Goal: Information Seeking & Learning: Learn about a topic

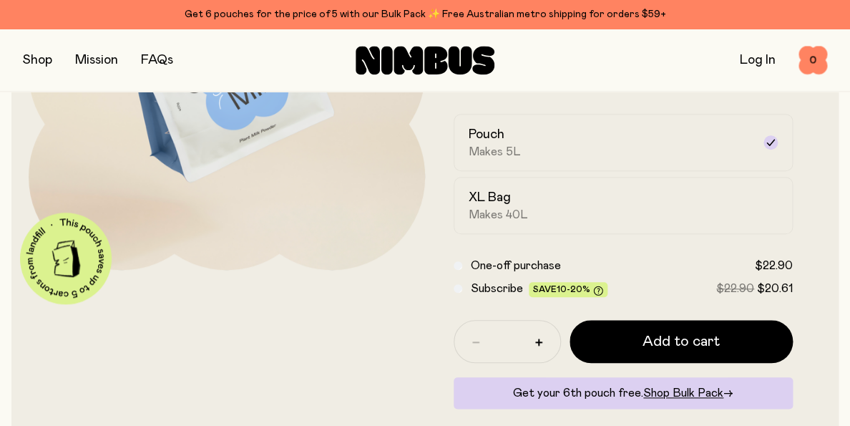
scroll to position [251, 0]
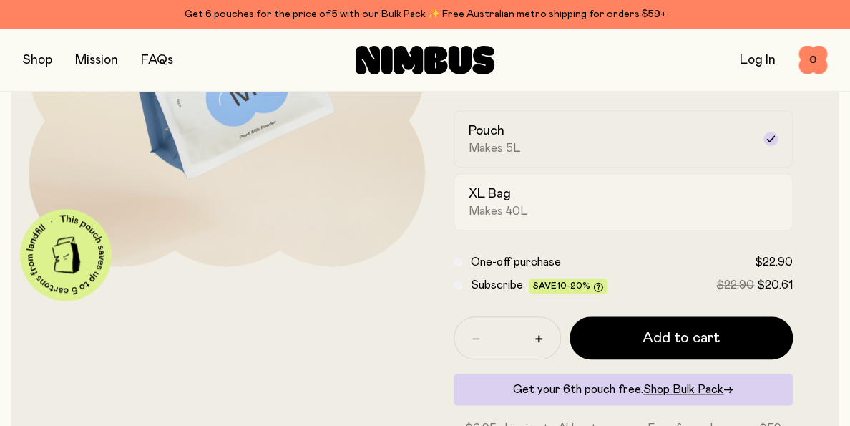
click at [527, 195] on div "XL Bag Makes 40L" at bounding box center [610, 201] width 283 height 33
click at [501, 197] on h2 "XL Bag" at bounding box center [490, 193] width 42 height 17
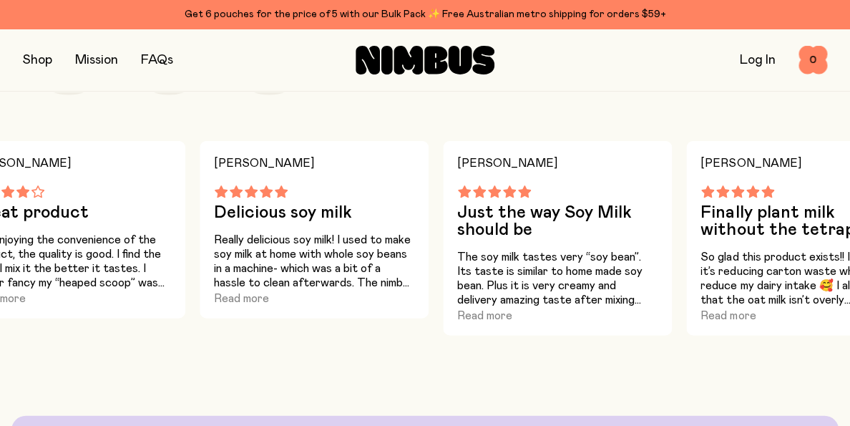
scroll to position [1014, 0]
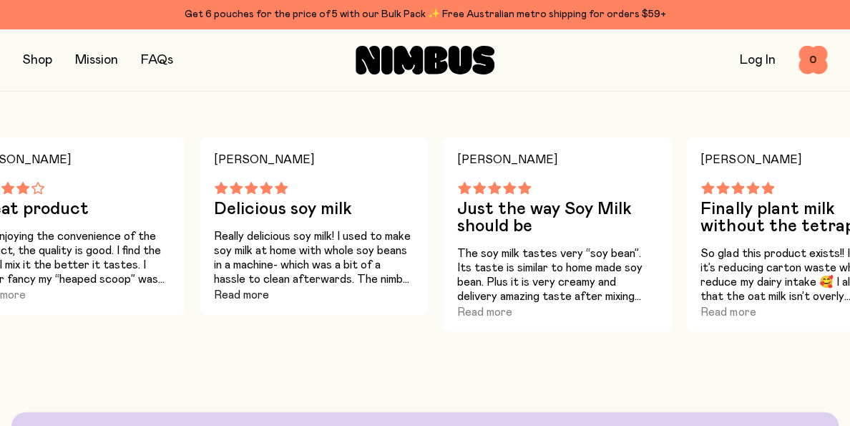
click at [249, 297] on button "Read more" at bounding box center [241, 294] width 55 height 17
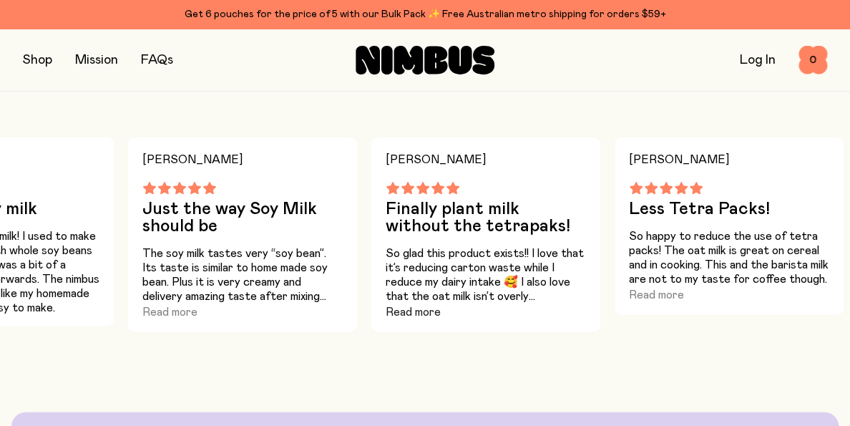
click at [411, 312] on button "Read more" at bounding box center [413, 311] width 55 height 17
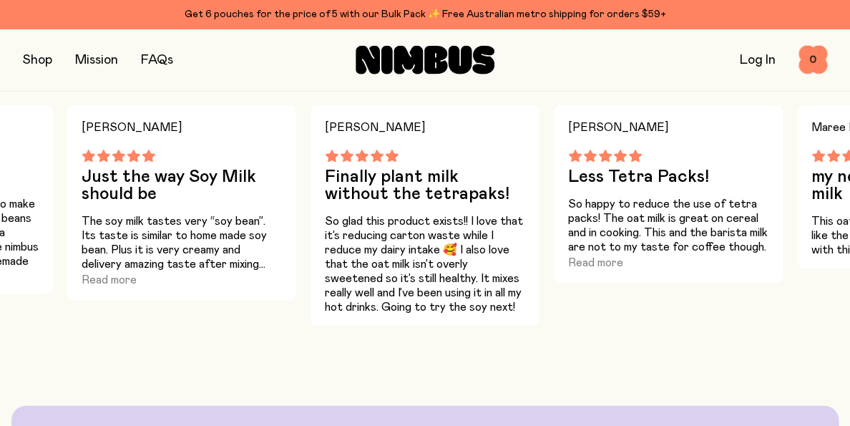
scroll to position [1049, 0]
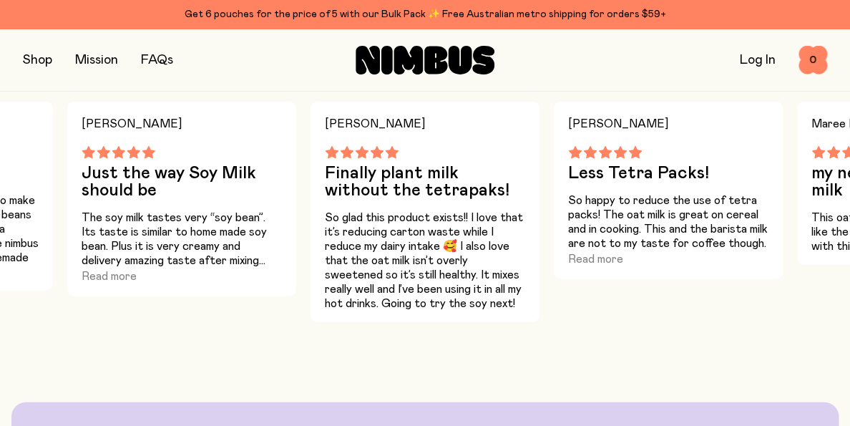
click at [606, 261] on button "Read more" at bounding box center [595, 259] width 55 height 17
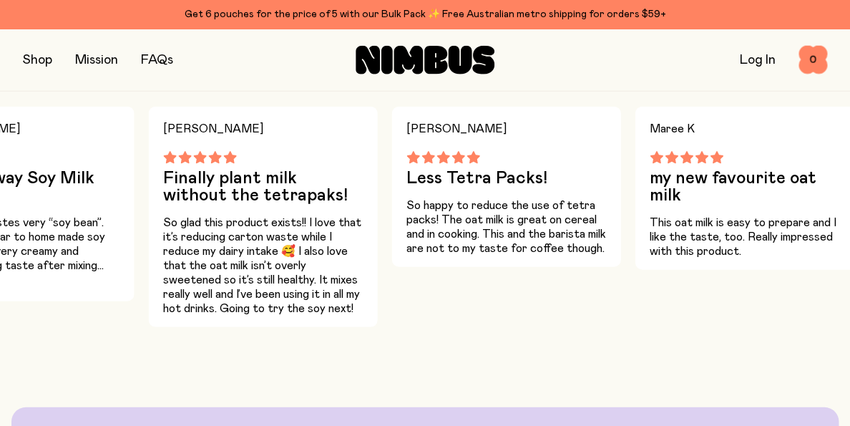
scroll to position [1038, 0]
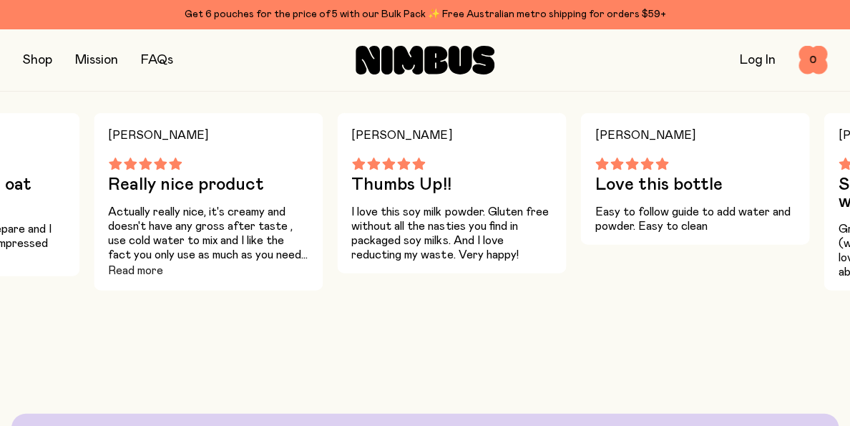
click at [141, 271] on button "Read more" at bounding box center [135, 270] width 55 height 17
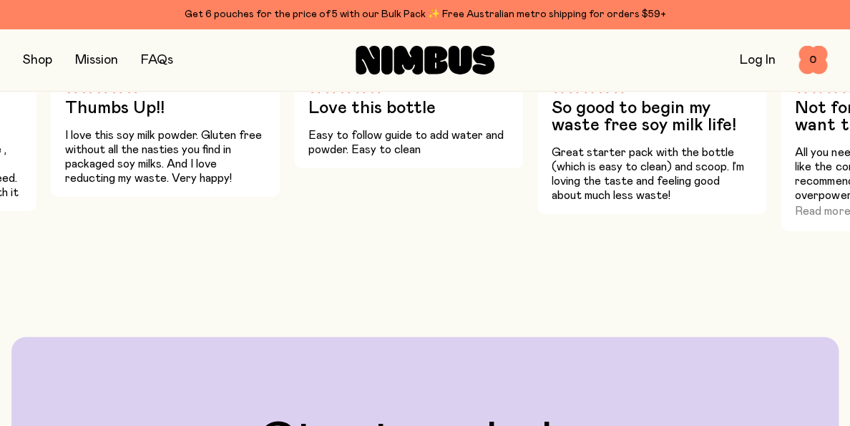
scroll to position [1109, 0]
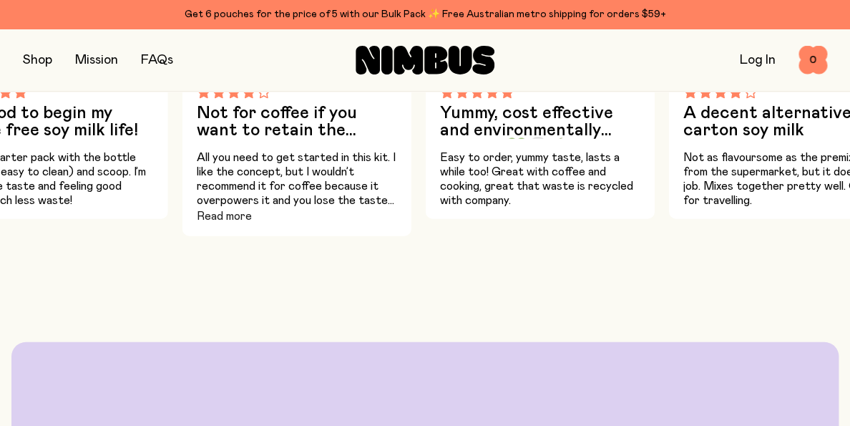
click at [209, 217] on button "Read more" at bounding box center [224, 216] width 55 height 17
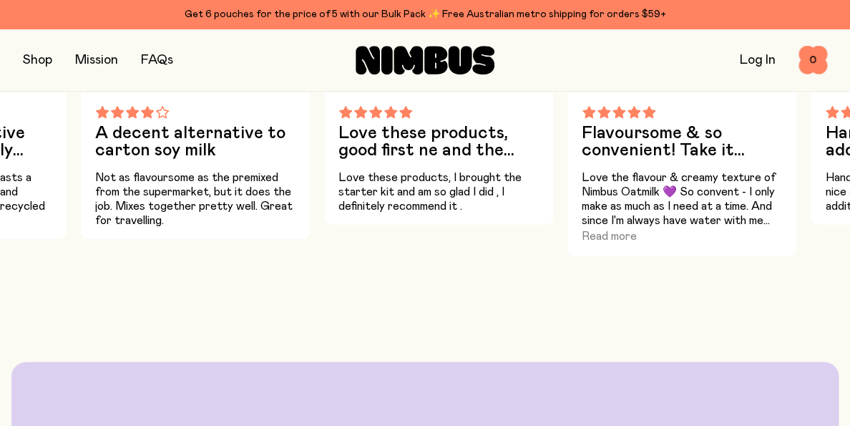
scroll to position [1085, 0]
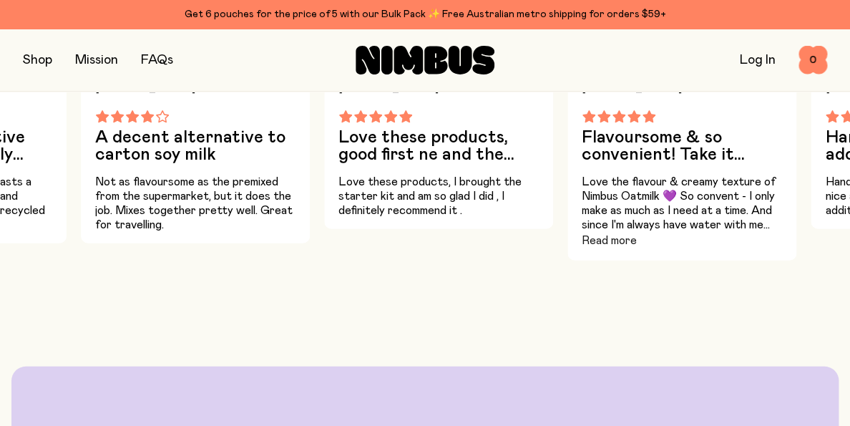
click at [615, 243] on button "Read more" at bounding box center [609, 240] width 55 height 17
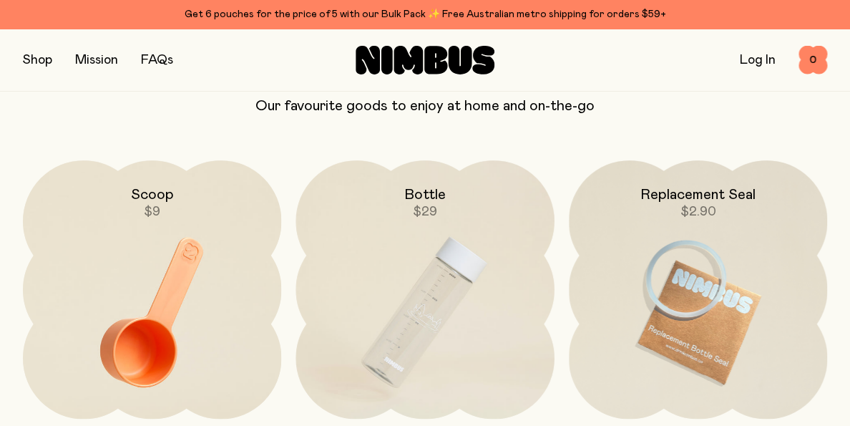
scroll to position [3125, 0]
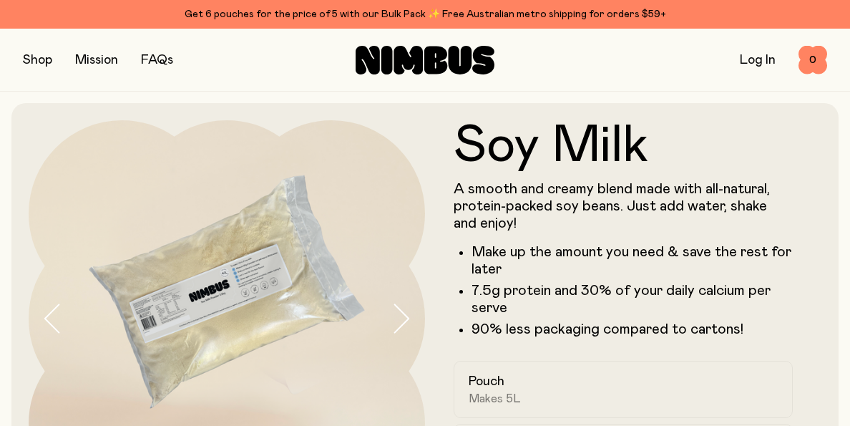
scroll to position [3125, 0]
